Goal: Task Accomplishment & Management: Manage account settings

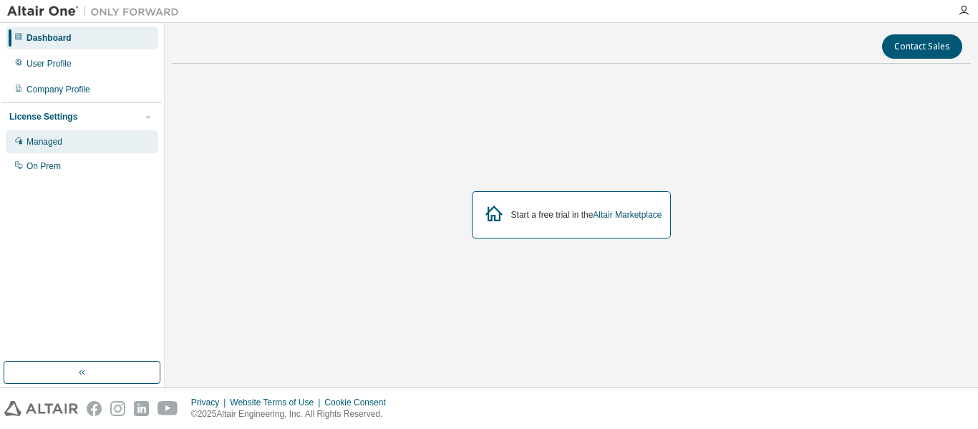
click at [95, 143] on div "Managed" at bounding box center [82, 141] width 153 height 23
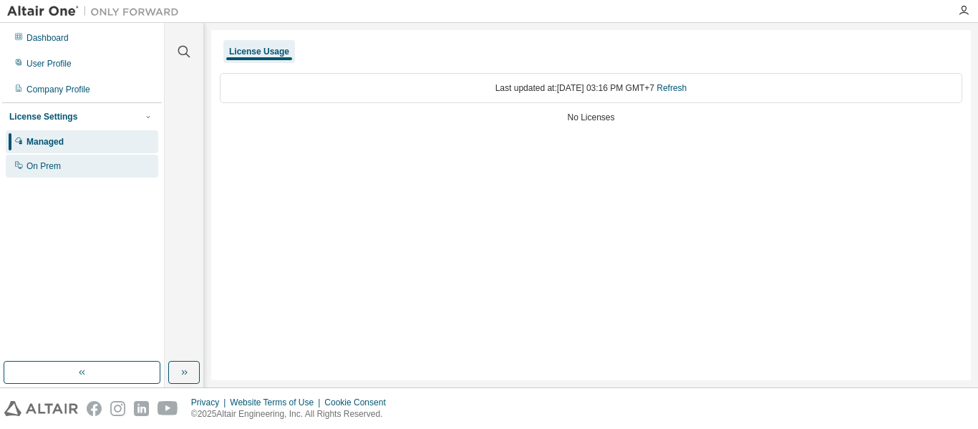
click at [90, 158] on div "On Prem" at bounding box center [82, 166] width 153 height 23
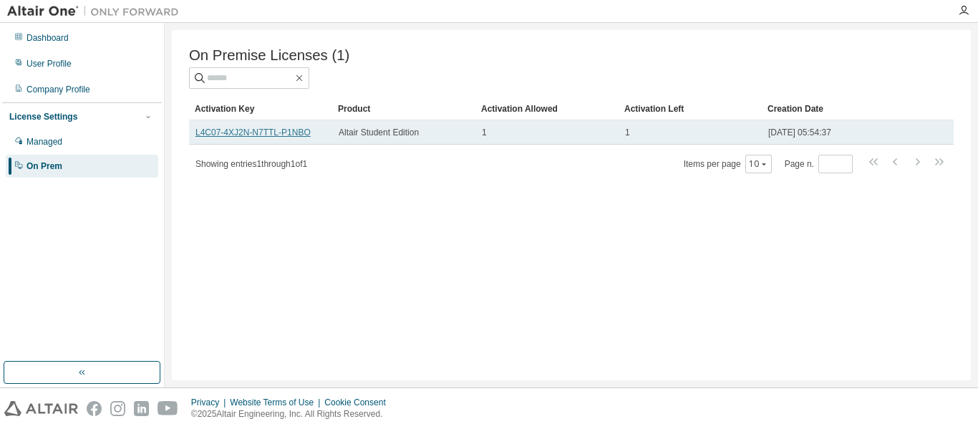
click at [294, 135] on link "L4C07-4XJ2N-N7TTL-P1NBO" at bounding box center [252, 132] width 115 height 10
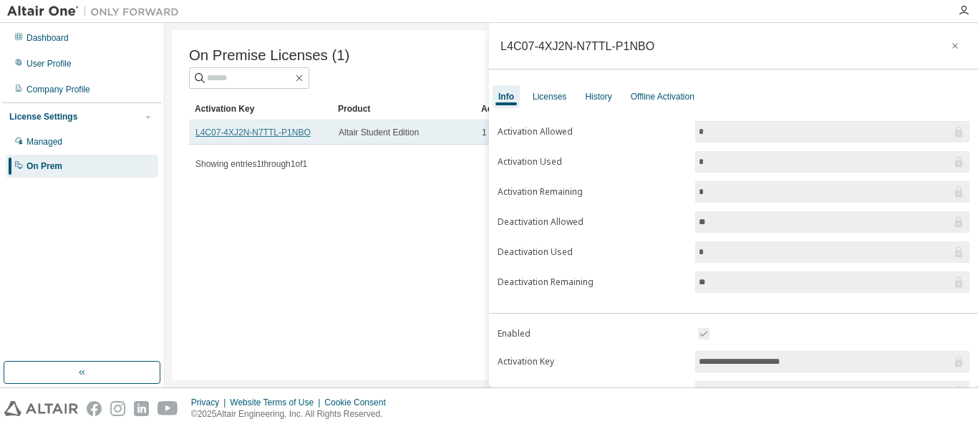
click at [291, 137] on link "L4C07-4XJ2N-N7TTL-P1NBO" at bounding box center [252, 132] width 115 height 10
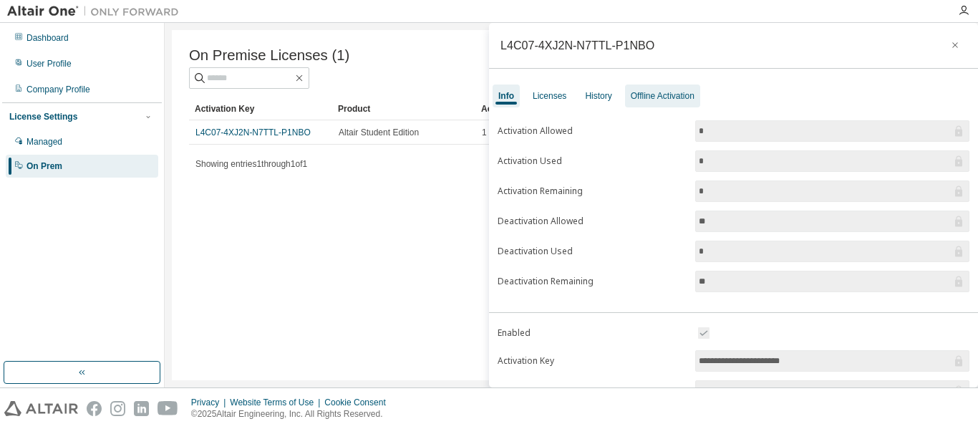
click at [673, 97] on div "Offline Activation" at bounding box center [663, 95] width 64 height 11
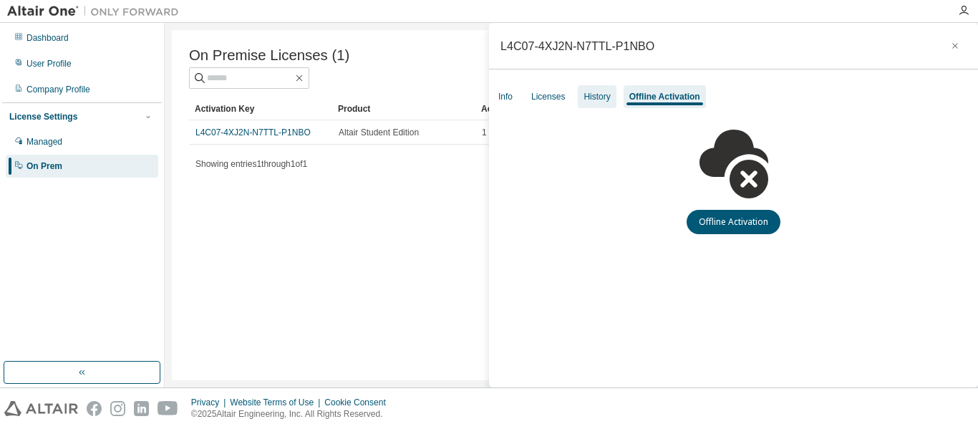
click at [594, 92] on div "History" at bounding box center [597, 96] width 26 height 11
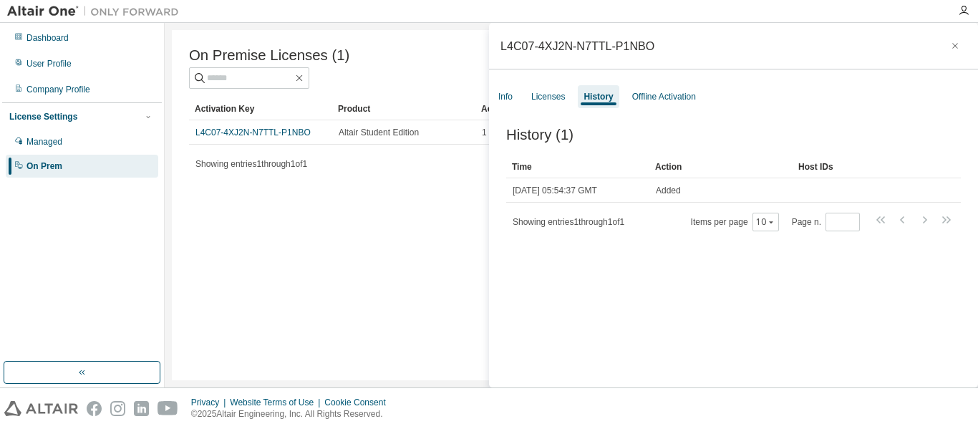
click at [523, 95] on div "Info Licenses History Offline Activation" at bounding box center [733, 97] width 489 height 26
click at [506, 95] on div "Info" at bounding box center [505, 96] width 14 height 11
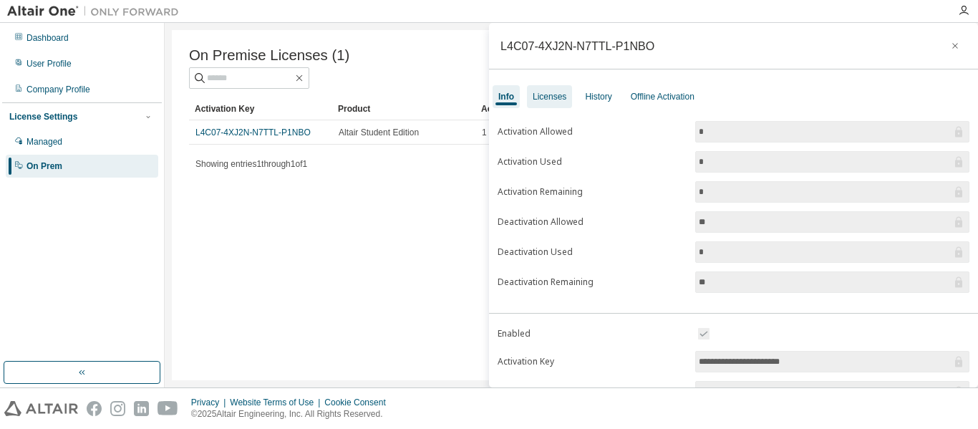
click at [541, 98] on div "Licenses" at bounding box center [550, 96] width 34 height 11
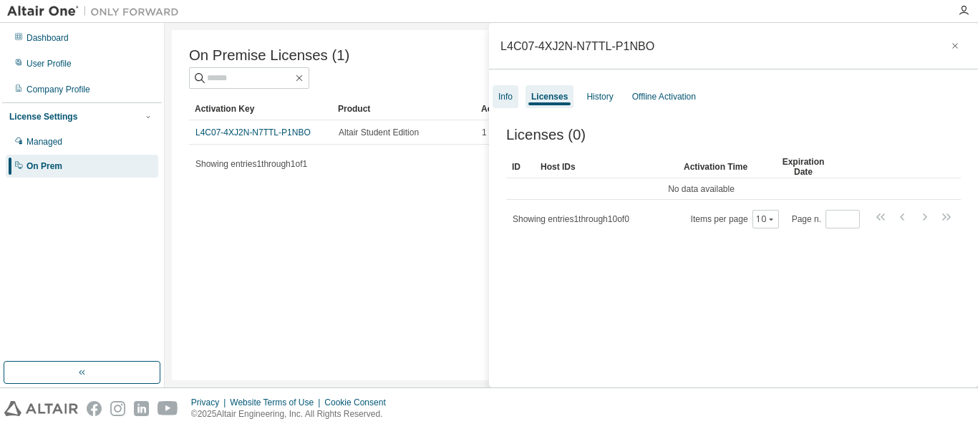
click at [508, 100] on div "Info" at bounding box center [505, 96] width 14 height 11
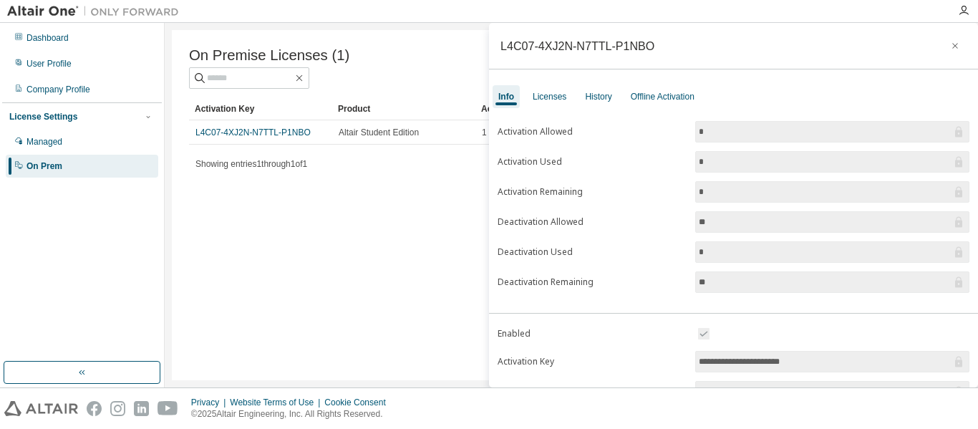
drag, startPoint x: 820, startPoint y: 362, endPoint x: 683, endPoint y: 362, distance: 136.8
click at [774, 329] on span at bounding box center [832, 333] width 274 height 17
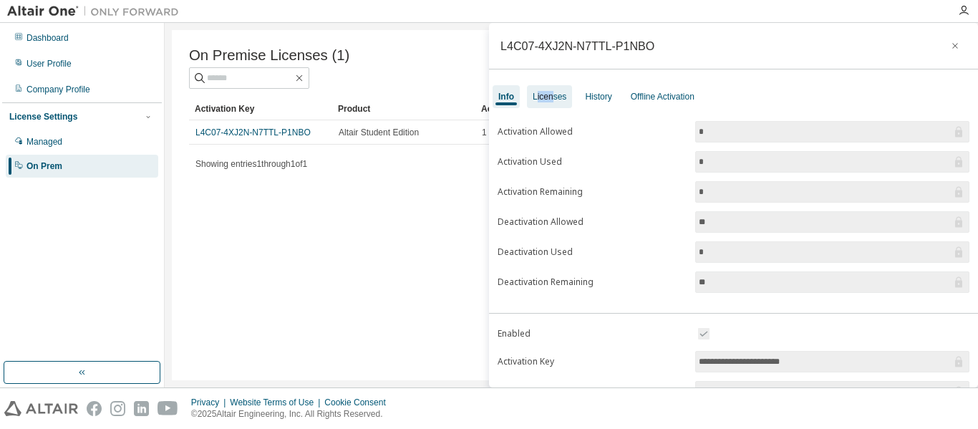
drag, startPoint x: 538, startPoint y: 87, endPoint x: 553, endPoint y: 92, distance: 16.5
click at [553, 92] on div "Licenses" at bounding box center [549, 96] width 45 height 23
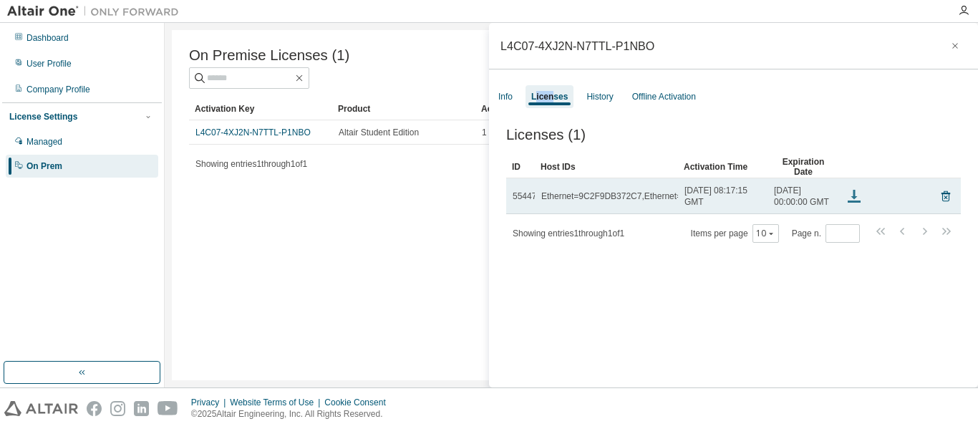
click at [852, 202] on icon at bounding box center [854, 196] width 17 height 17
